Goal: Information Seeking & Learning: Learn about a topic

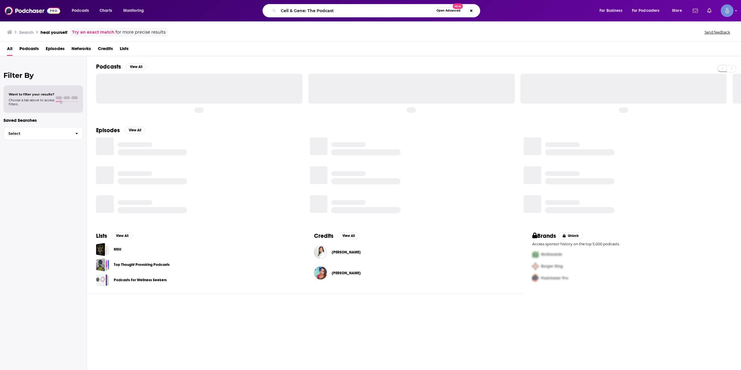
type input "Cell & Gene: The Podcast"
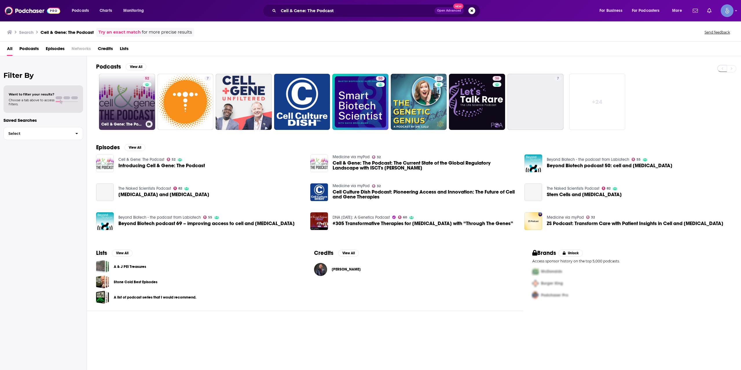
click at [134, 100] on link "52 Cell & Gene: The Podcast" at bounding box center [127, 102] width 56 height 56
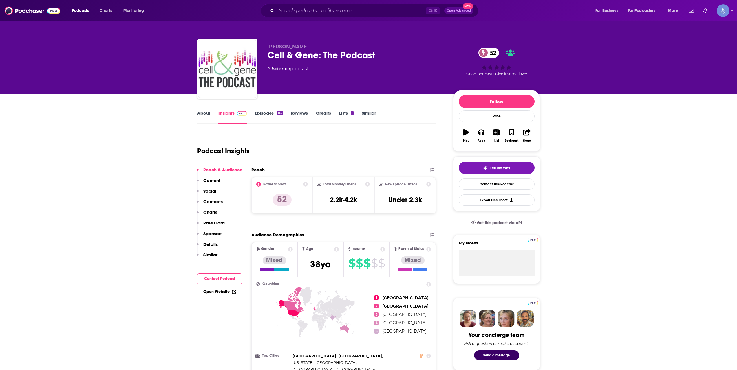
click at [206, 117] on link "About" at bounding box center [203, 116] width 13 height 13
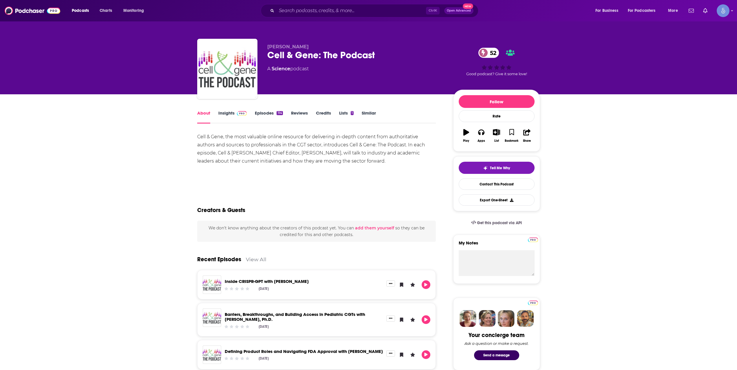
click at [235, 118] on link "Insights" at bounding box center [232, 116] width 29 height 13
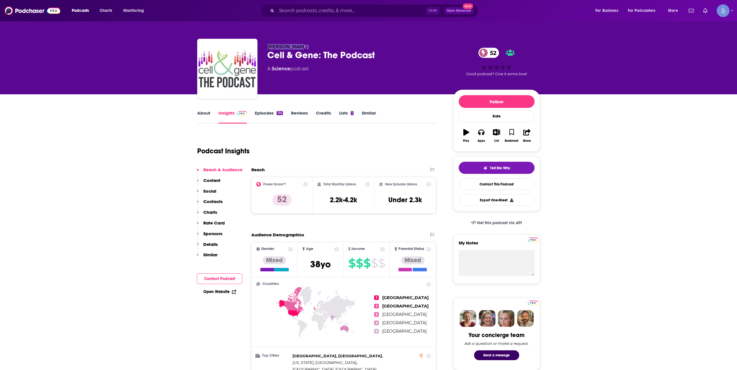
drag, startPoint x: 267, startPoint y: 45, endPoint x: 301, endPoint y: 46, distance: 34.2
click at [301, 46] on div "[PERSON_NAME] Cell & Gene: The Podcast 52 A Science podcast 52 Good podcast? Gi…" at bounding box center [368, 70] width 343 height 63
copy span "[PERSON_NAME]"
